Goal: Book appointment/travel/reservation

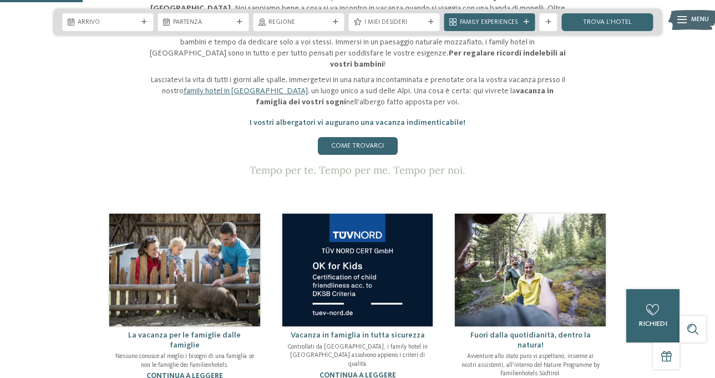
scroll to position [444, 0]
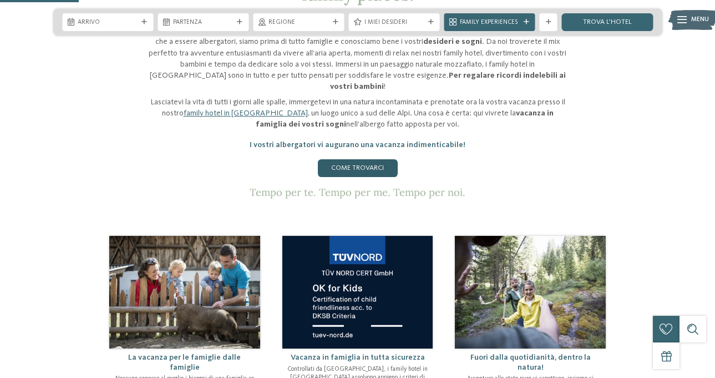
click at [356, 159] on link "Come trovarci" at bounding box center [358, 168] width 80 height 18
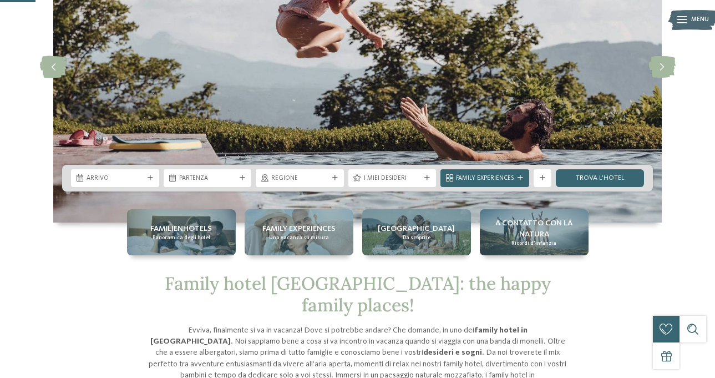
scroll to position [200, 0]
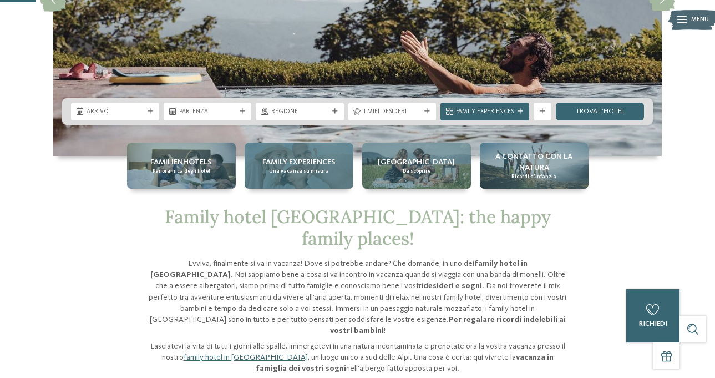
click at [325, 174] on div "Family experiences Una vacanza su misura" at bounding box center [299, 166] width 109 height 46
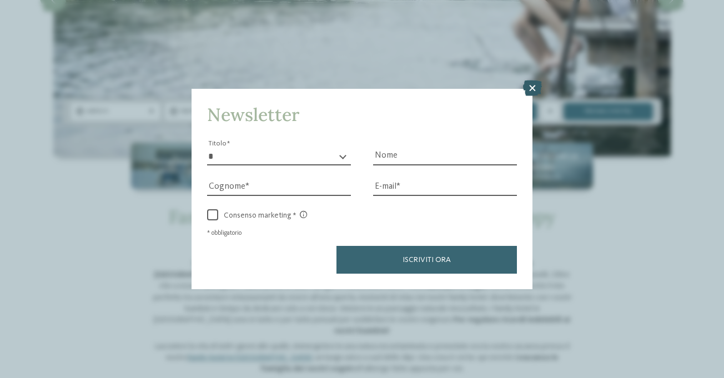
click at [534, 87] on icon at bounding box center [532, 88] width 19 height 16
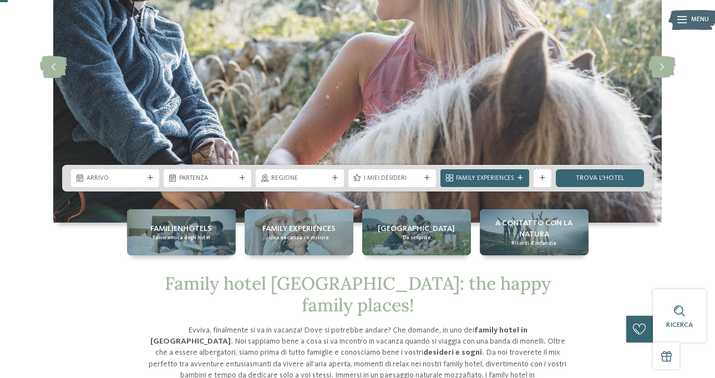
scroll to position [0, 0]
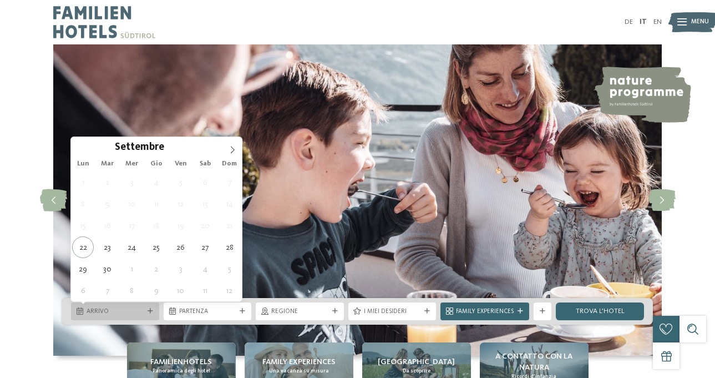
click at [118, 310] on span "Arrivo" at bounding box center [115, 311] width 57 height 9
click at [229, 150] on icon at bounding box center [233, 150] width 8 height 8
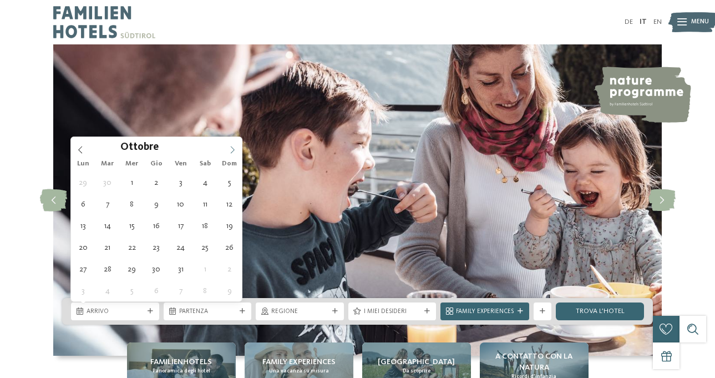
click at [229, 150] on icon at bounding box center [233, 150] width 8 height 8
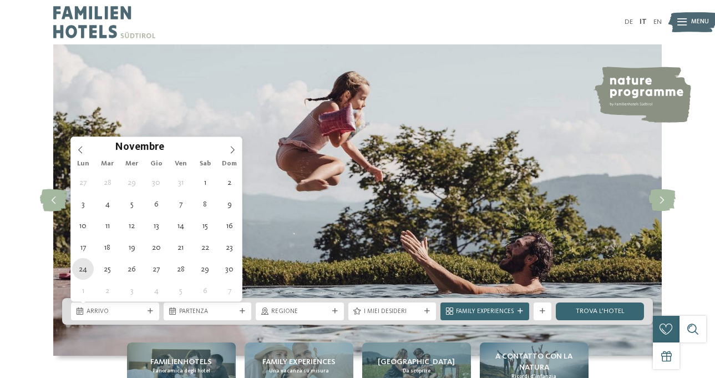
type div "24.11.2025"
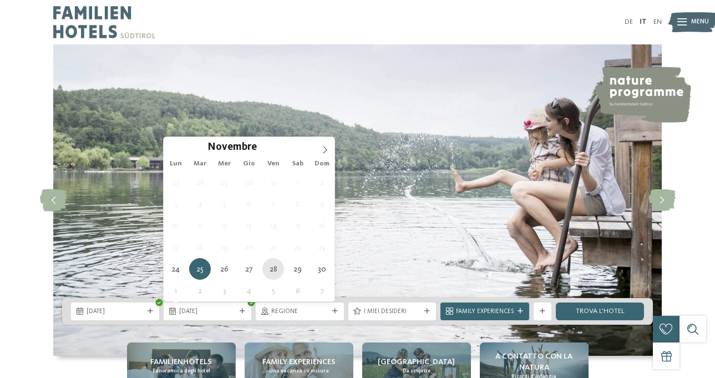
type div "28.11.2025"
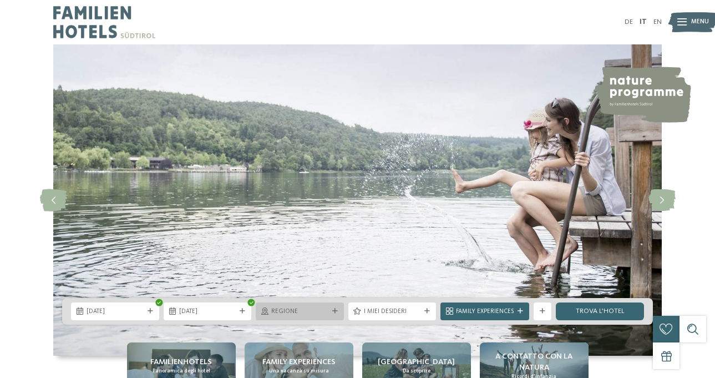
click at [321, 314] on span "Regione" at bounding box center [299, 311] width 57 height 9
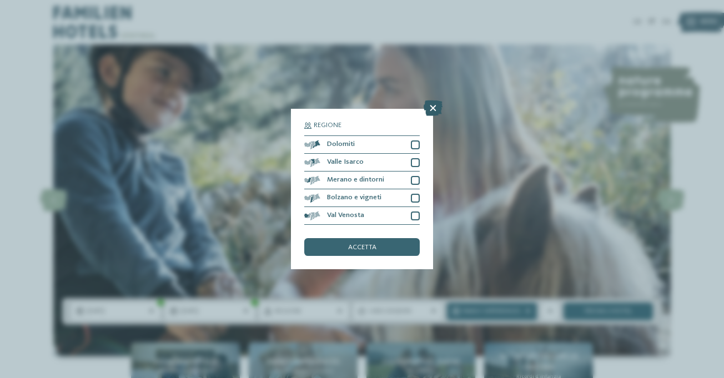
click at [435, 112] on icon at bounding box center [432, 108] width 19 height 16
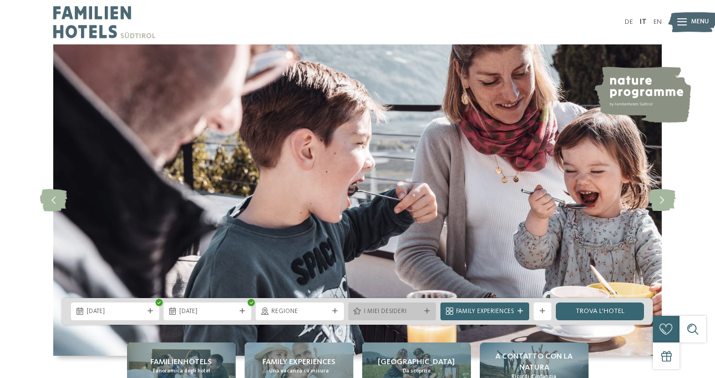
click at [367, 312] on span "I miei desideri" at bounding box center [392, 311] width 57 height 9
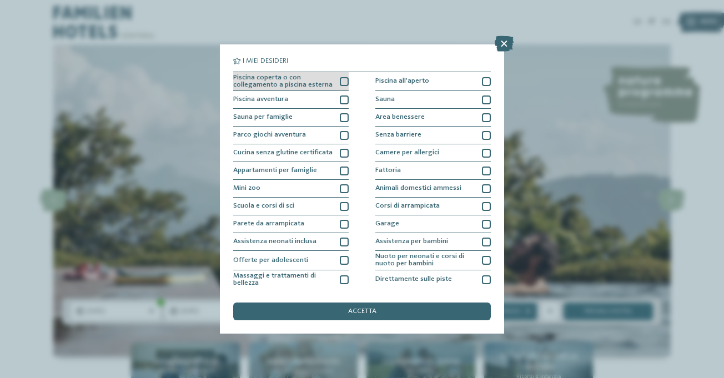
click at [336, 79] on div "Piscina coperta o con collegamento a piscina esterna" at bounding box center [290, 81] width 115 height 19
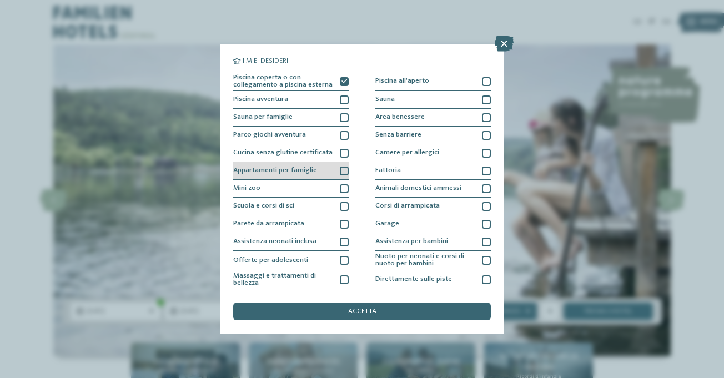
click at [340, 172] on div at bounding box center [344, 170] width 9 height 9
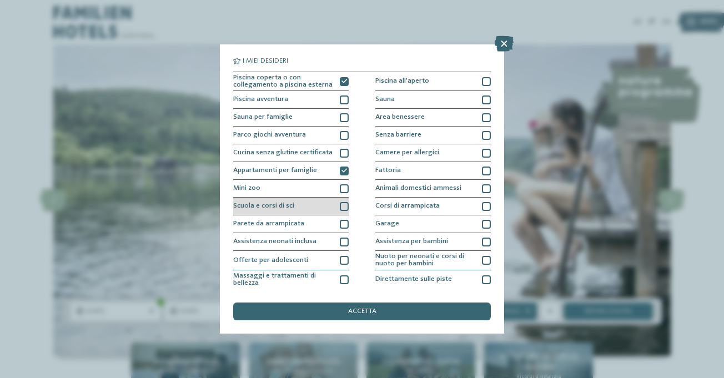
click at [342, 203] on div at bounding box center [344, 206] width 9 height 9
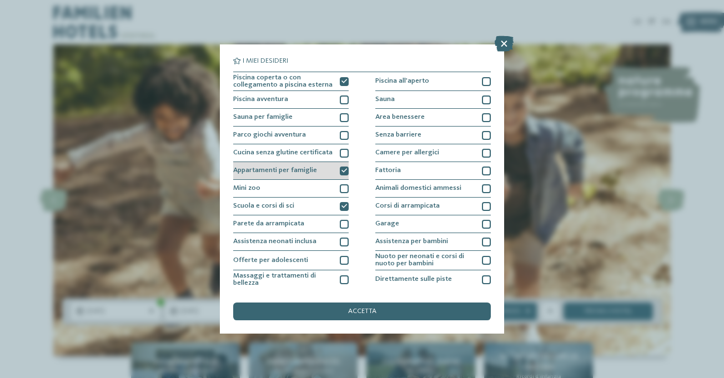
click at [341, 168] on icon at bounding box center [344, 171] width 6 height 6
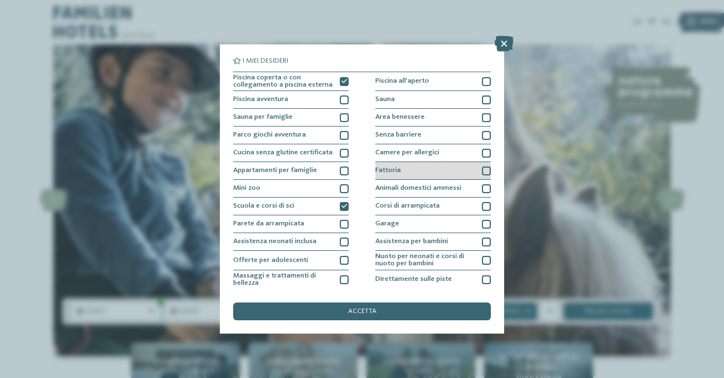
click at [482, 166] on div at bounding box center [486, 170] width 9 height 9
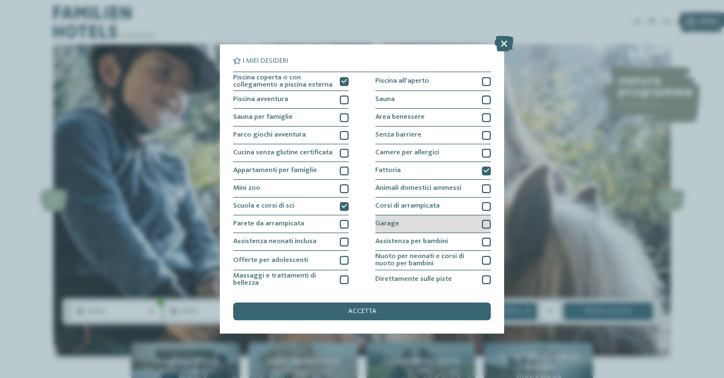
click at [482, 223] on div at bounding box center [486, 224] width 9 height 9
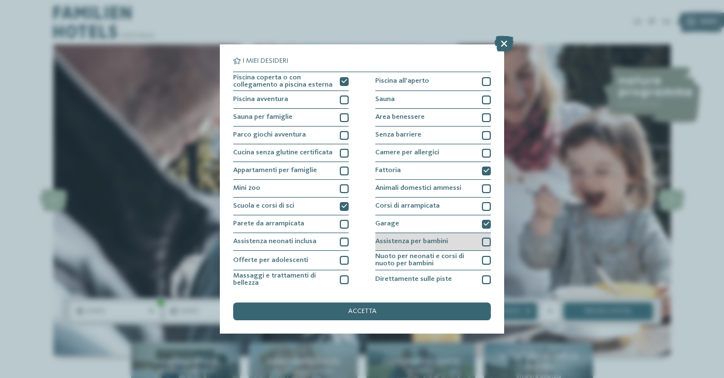
click at [483, 240] on div at bounding box center [486, 241] width 9 height 9
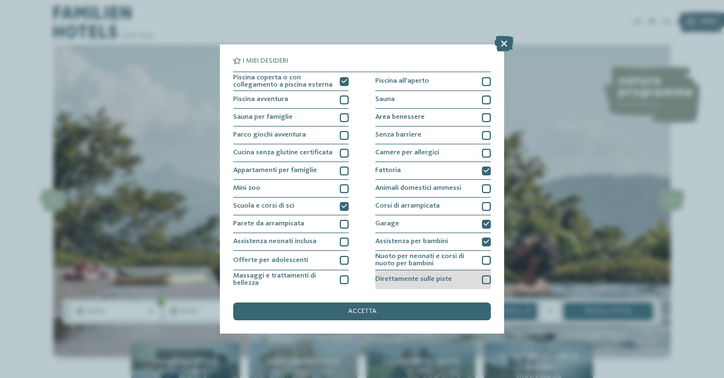
click at [446, 281] on div "Direttamente sulle piste" at bounding box center [432, 279] width 115 height 19
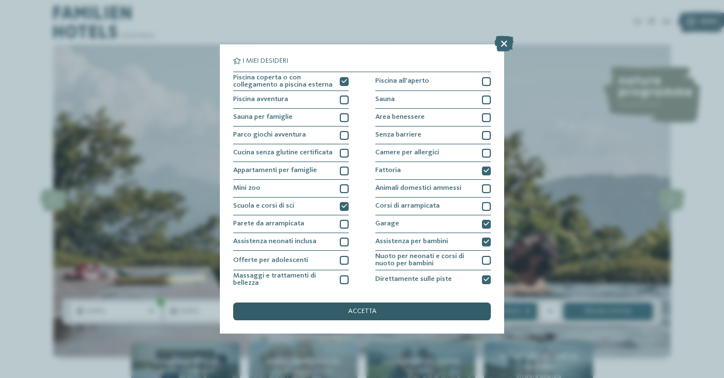
click at [392, 312] on div "accetta" at bounding box center [361, 311] width 257 height 18
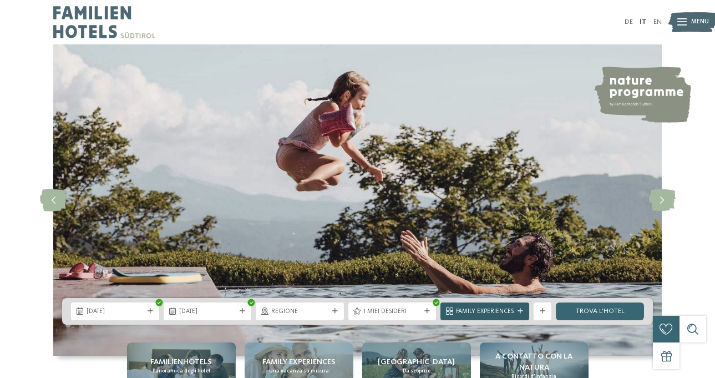
click at [504, 311] on span "Family Experiences" at bounding box center [485, 311] width 58 height 9
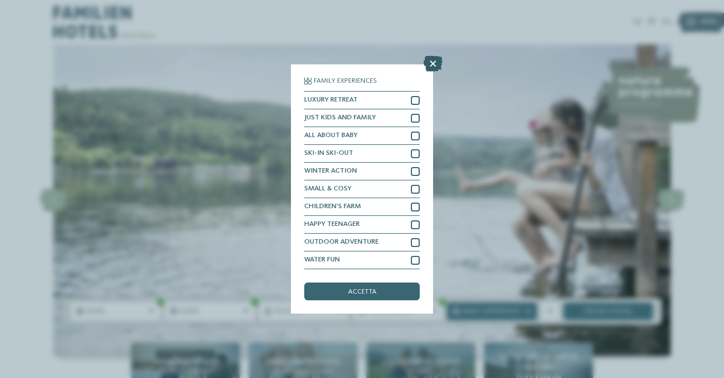
click at [433, 59] on icon at bounding box center [432, 64] width 19 height 16
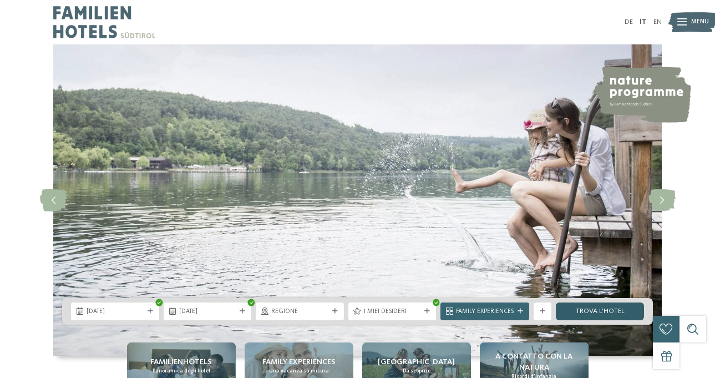
click at [588, 311] on link "trova l’hotel" at bounding box center [600, 311] width 88 height 18
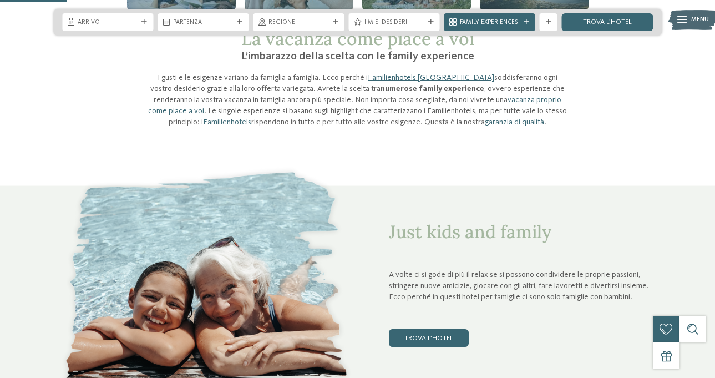
scroll to position [466, 0]
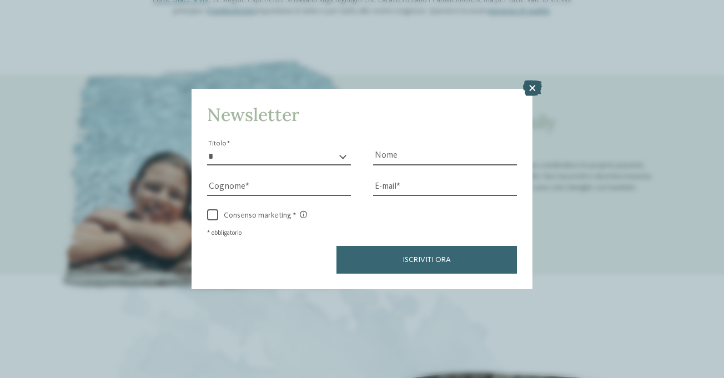
click at [529, 84] on icon at bounding box center [532, 88] width 19 height 16
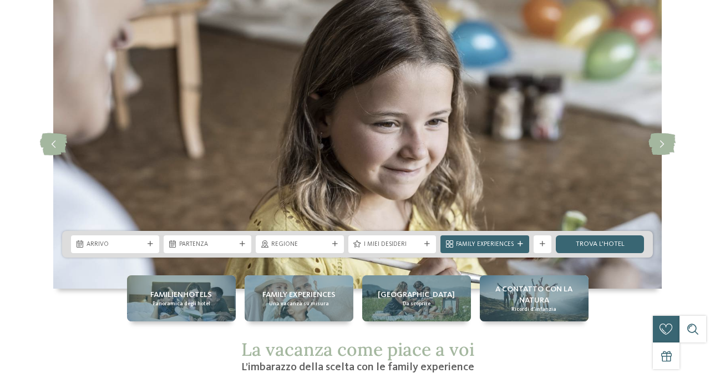
scroll to position [0, 0]
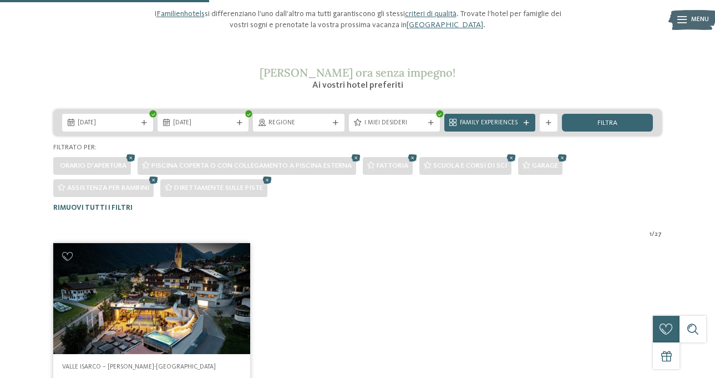
scroll to position [252, 0]
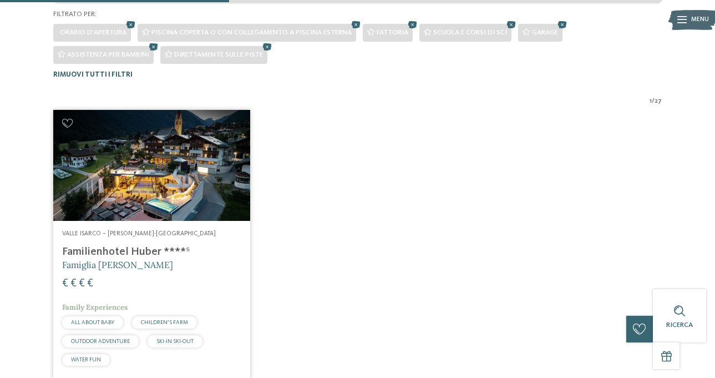
click at [113, 72] on span "Rimuovi tutti i filtri" at bounding box center [92, 74] width 79 height 7
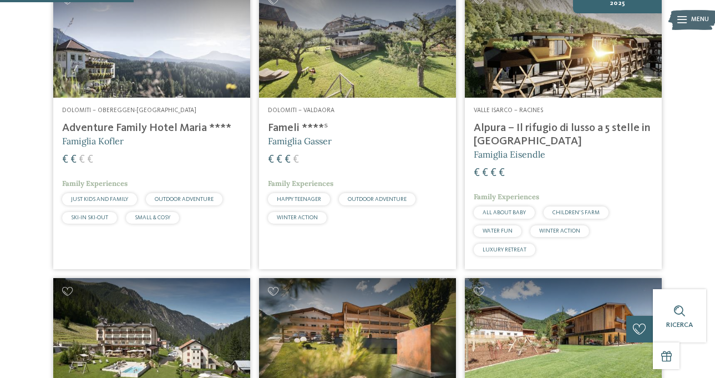
scroll to position [555, 0]
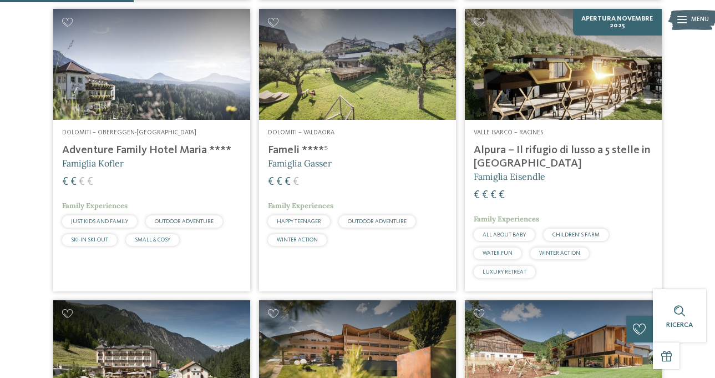
click at [190, 151] on h4 "Adventure Family Hotel Maria ****" at bounding box center [151, 150] width 179 height 13
